Goal: Information Seeking & Learning: Learn about a topic

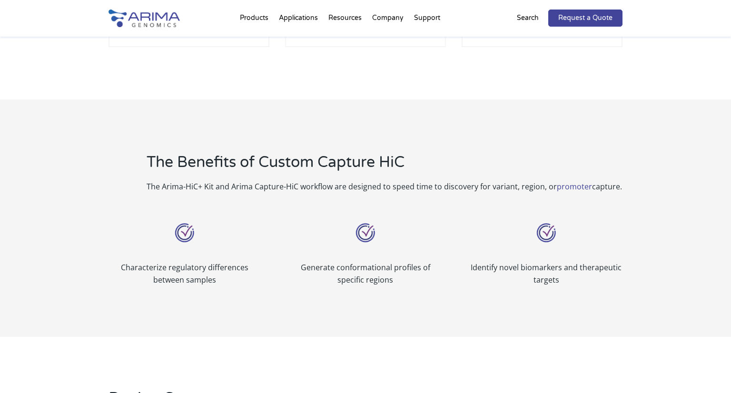
scroll to position [324, 0]
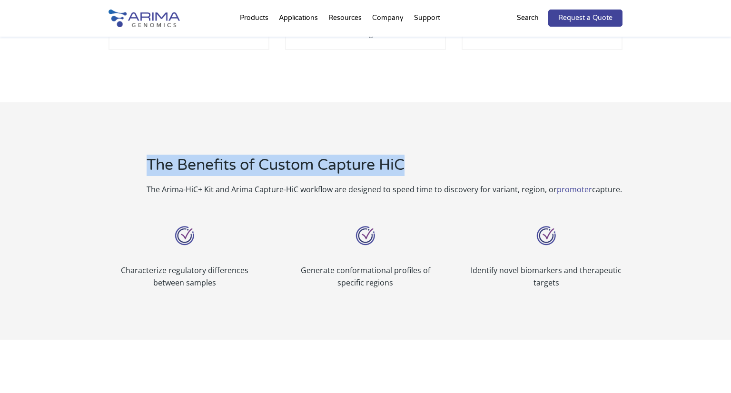
drag, startPoint x: 136, startPoint y: 145, endPoint x: 435, endPoint y: 144, distance: 298.5
click at [435, 155] on div "The Benefits of Custom Capture HiC The Arima-HiC+ Kit and Arima Capture-HiC wor…" at bounding box center [366, 175] width 514 height 41
copy h2 "The Benefits of Custom Capture HiC"
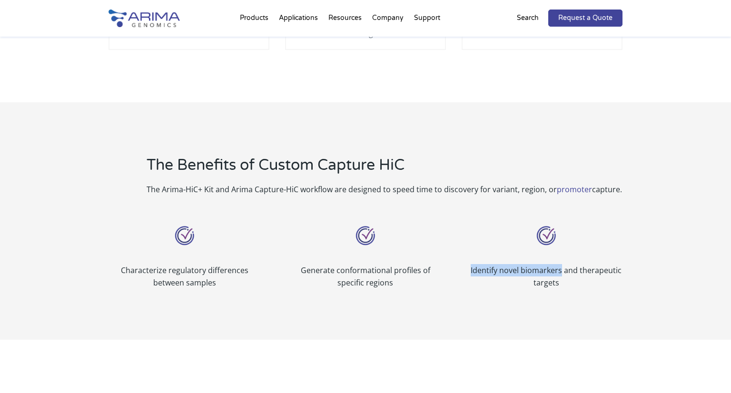
drag, startPoint x: 469, startPoint y: 257, endPoint x: 562, endPoint y: 257, distance: 92.4
click at [562, 257] on div "Characterize regulatory differences between samples Generate conformational pro…" at bounding box center [366, 255] width 514 height 93
click at [562, 264] on p "Identify novel biomarkers and therapeutic targets" at bounding box center [546, 276] width 152 height 25
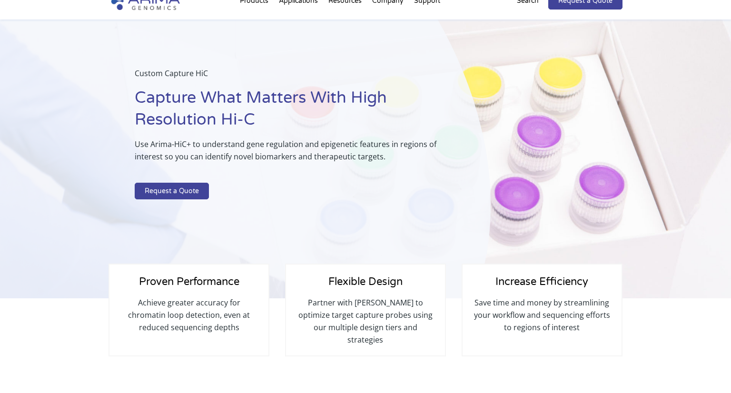
scroll to position [0, 0]
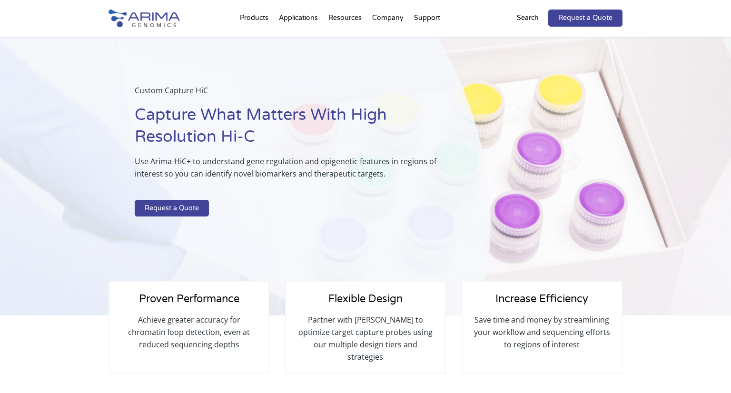
click at [497, 296] on span "Increase Efficiency" at bounding box center [542, 299] width 93 height 12
click at [496, 297] on span "Increase Efficiency" at bounding box center [542, 299] width 93 height 12
click at [505, 300] on span "Increase Efficiency" at bounding box center [542, 299] width 93 height 12
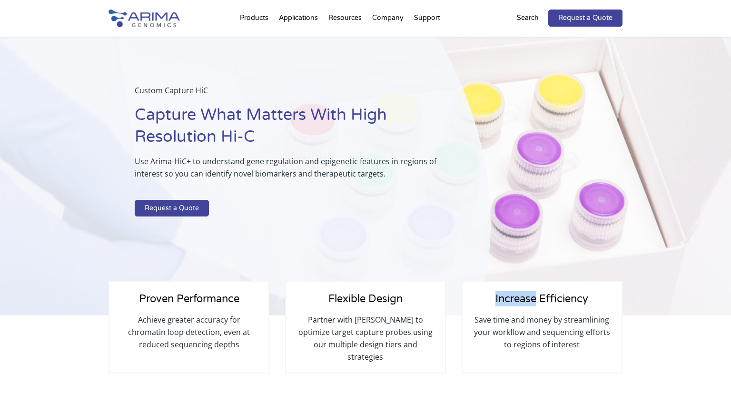
click at [505, 300] on span "Increase Efficiency" at bounding box center [542, 299] width 93 height 12
copy span "Increase Efficiency"
